Goal: Information Seeking & Learning: Compare options

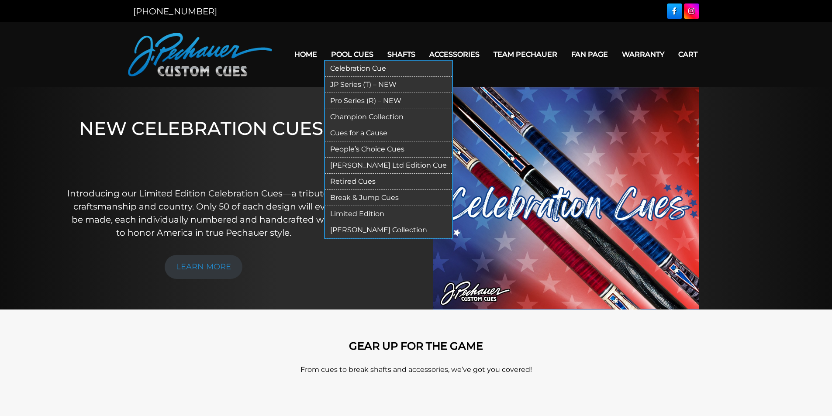
click at [350, 84] on link "JP Series (T) – NEW" at bounding box center [388, 85] width 127 height 16
click at [355, 101] on link "Pro Series (R) – NEW" at bounding box center [388, 101] width 127 height 16
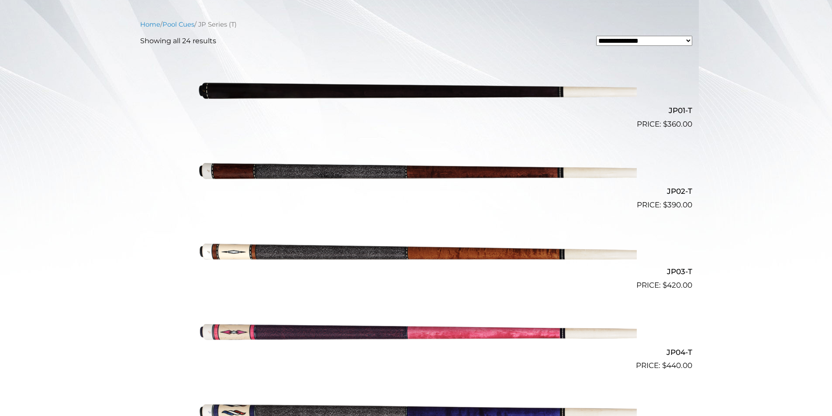
scroll to position [230, 0]
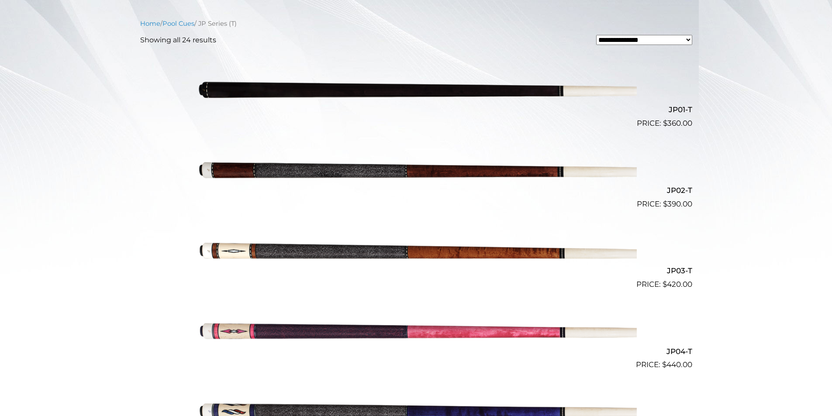
click at [288, 168] on img at bounding box center [416, 169] width 441 height 73
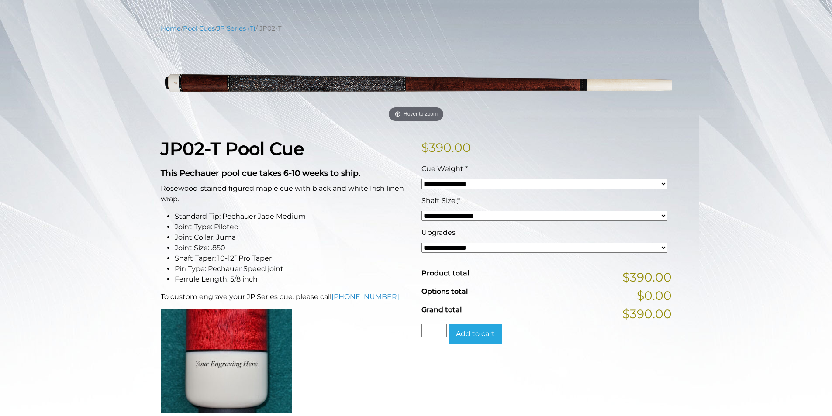
scroll to position [92, 0]
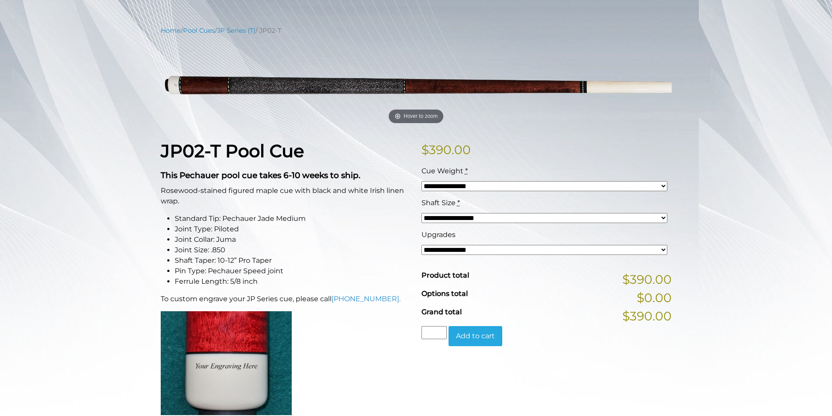
click at [555, 189] on select "**********" at bounding box center [544, 186] width 246 height 10
click at [585, 163] on div "**********" at bounding box center [546, 356] width 261 height 431
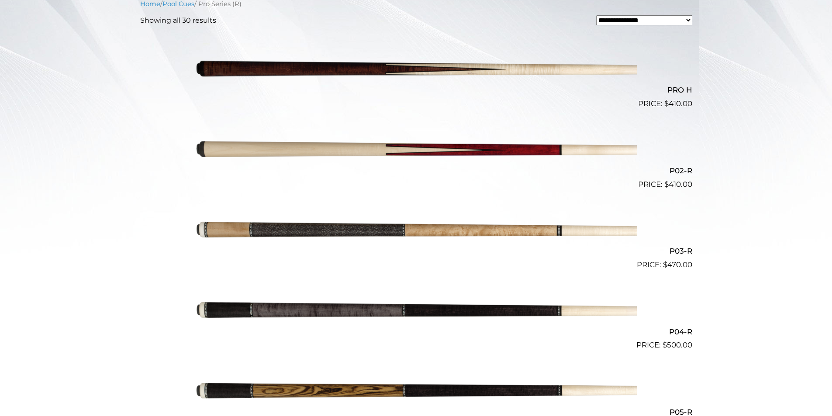
scroll to position [274, 0]
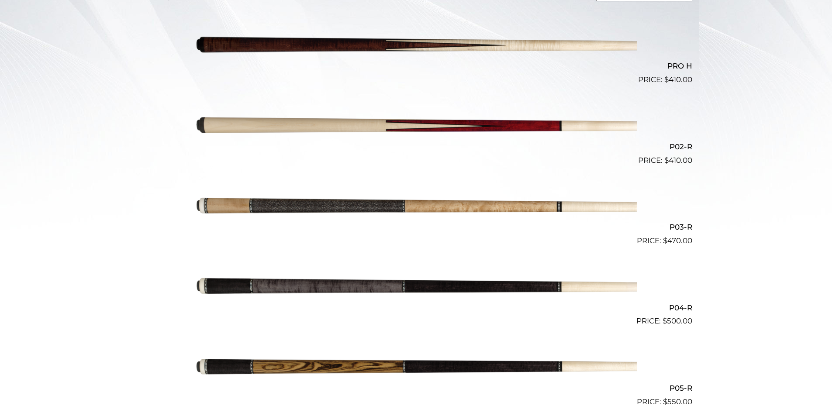
click at [351, 124] on img at bounding box center [416, 125] width 441 height 73
click at [373, 206] on img at bounding box center [416, 206] width 441 height 73
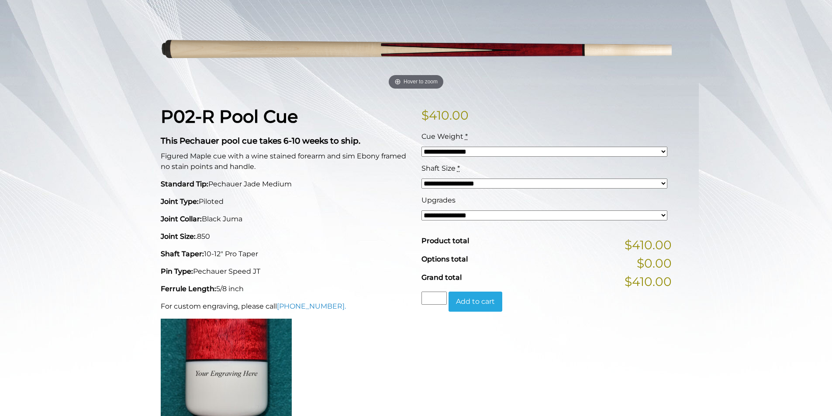
scroll to position [131, 0]
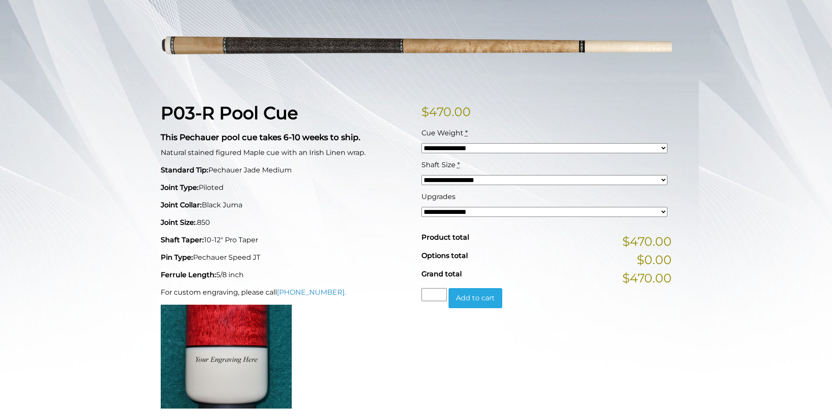
scroll to position [131, 0]
